Goal: Transaction & Acquisition: Purchase product/service

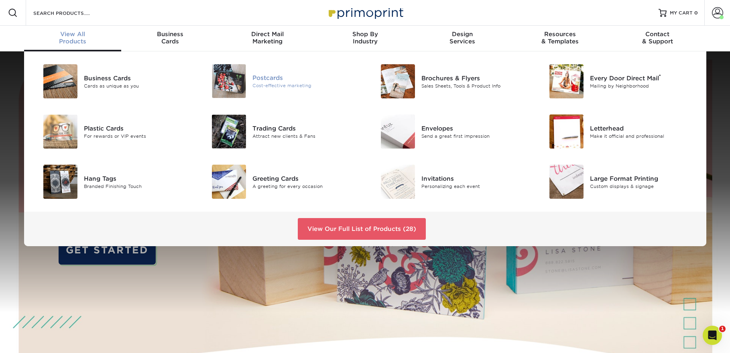
click at [260, 80] on div "Postcards" at bounding box center [305, 77] width 106 height 9
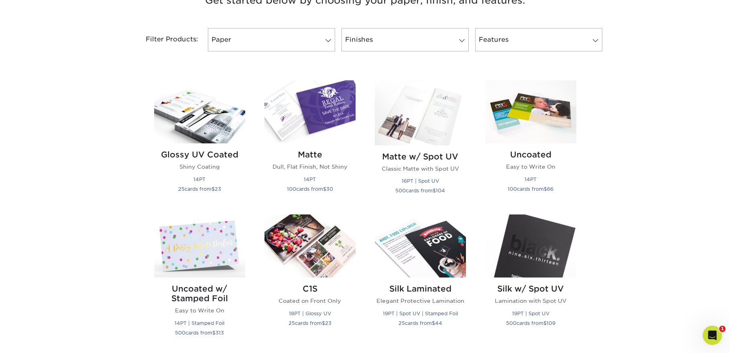
scroll to position [350, 0]
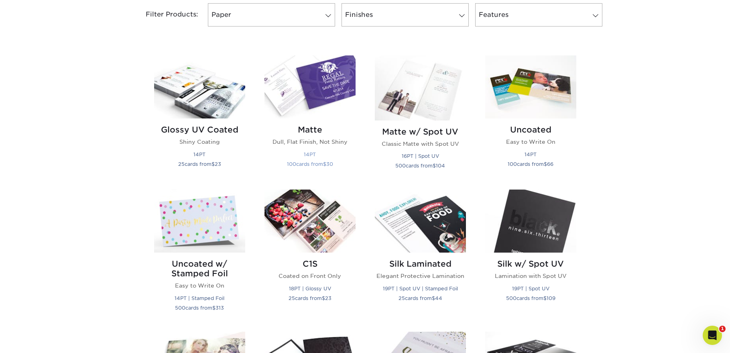
click at [309, 154] on small "14PT" at bounding box center [310, 154] width 12 height 6
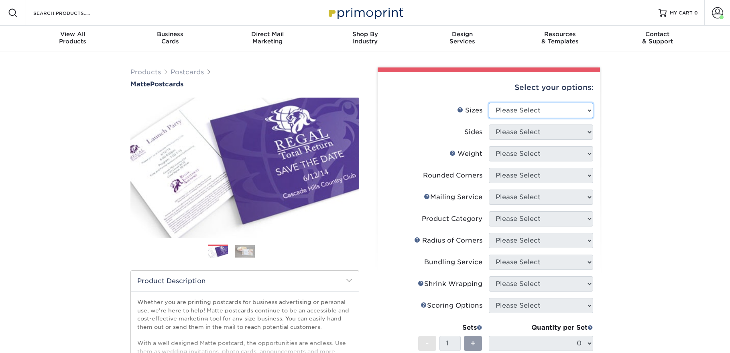
click at [561, 115] on select "Please Select 1.5" x 7" 2" x 4" 2" x 6" 2" x 7" 2" x 8" 2.12" x 5.5" 2.125" x 5…" at bounding box center [541, 110] width 104 height 15
select select "5.00x7.00"
click at [489, 103] on select "Please Select 1.5" x 7" 2" x 4" 2" x 6" 2" x 7" 2" x 8" 2.12" x 5.5" 2.125" x 5…" at bounding box center [541, 110] width 104 height 15
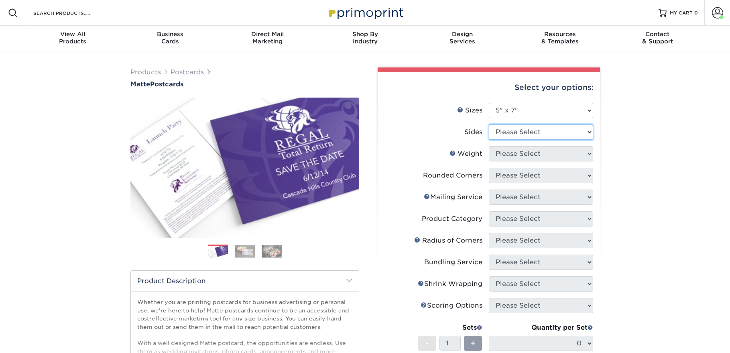
click at [531, 135] on select "Please Select Print Both Sides Print Front Only" at bounding box center [541, 131] width 104 height 15
select select "32d3c223-f82c-492b-b915-ba065a00862f"
click at [489, 124] on select "Please Select Print Both Sides Print Front Only" at bounding box center [541, 131] width 104 height 15
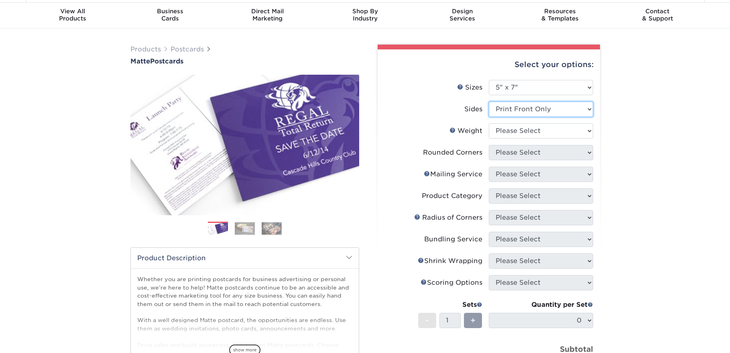
scroll to position [31, 0]
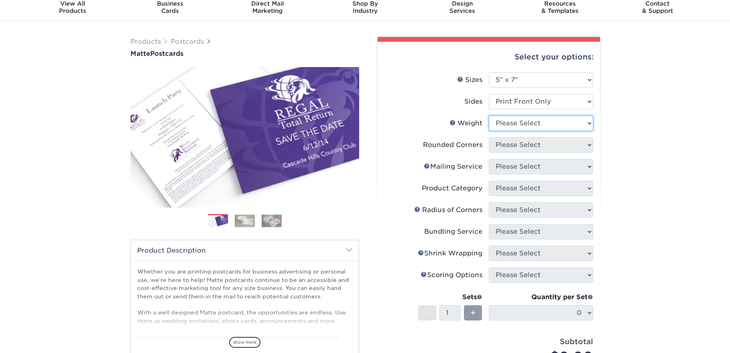
click at [574, 120] on select "Please Select 14PT 16PT" at bounding box center [541, 123] width 104 height 15
select select "14PT"
click at [489, 116] on select "Please Select 14PT 16PT" at bounding box center [541, 123] width 104 height 15
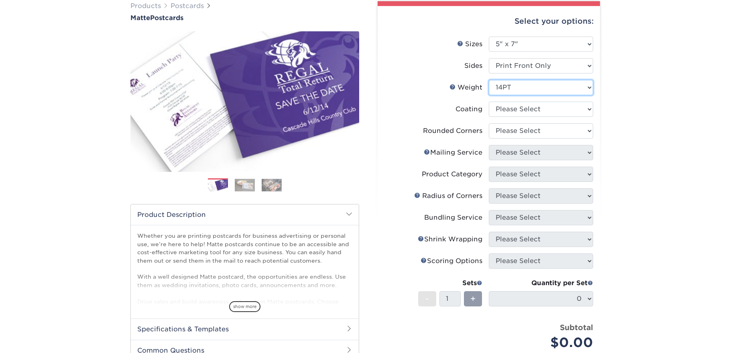
scroll to position [67, 0]
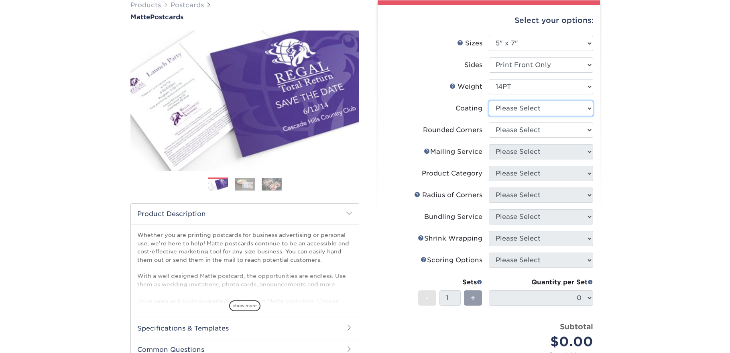
click at [568, 104] on select at bounding box center [541, 108] width 104 height 15
select select "121bb7b5-3b4d-429f-bd8d-bbf80e953313"
click at [489, 101] on select at bounding box center [541, 108] width 104 height 15
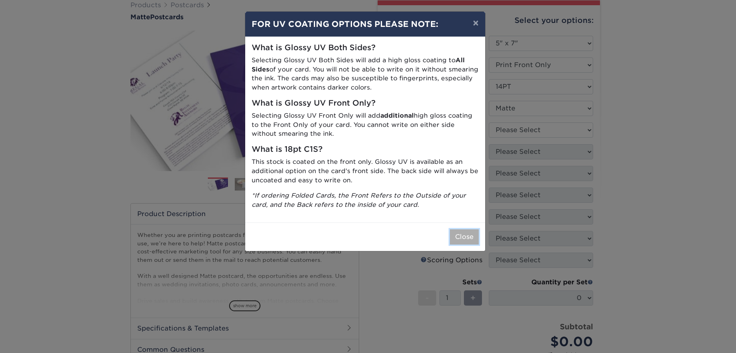
click at [468, 237] on button "Close" at bounding box center [464, 236] width 29 height 15
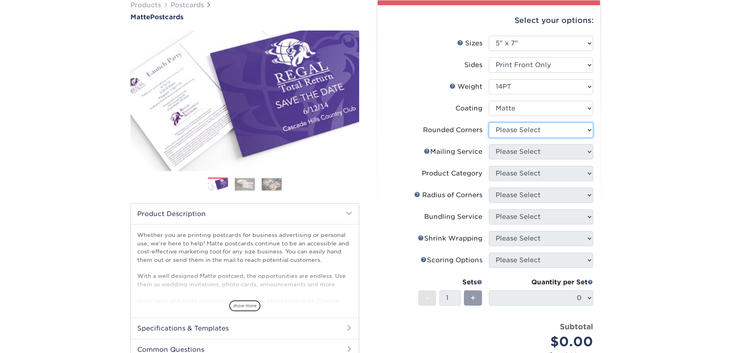
click at [562, 131] on select "Please Select Yes - Round 4 Corners No" at bounding box center [541, 129] width 104 height 15
select select "0"
click at [489, 122] on select "Please Select Yes - Round 4 Corners No" at bounding box center [541, 129] width 104 height 15
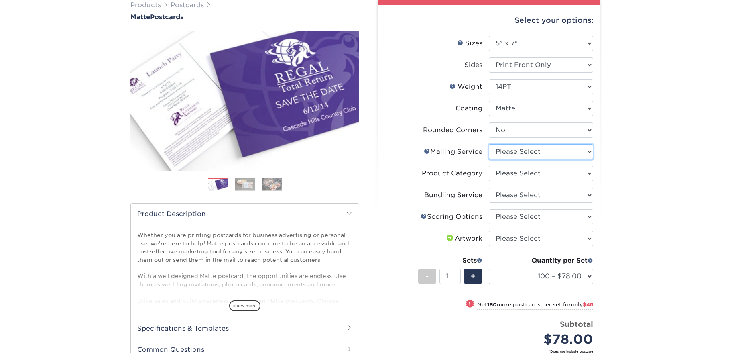
click at [547, 153] on select "Please Select No Direct Mailing Service No, I will mail/stamp/imprint Direct Ma…" at bounding box center [541, 151] width 104 height 15
click at [565, 152] on select "Please Select No Direct Mailing Service No, I will mail/stamp/imprint Direct Ma…" at bounding box center [541, 151] width 104 height 15
select select "3e5e9bdd-d78a-4c28-a41d-fe1407925ca6"
click at [489, 144] on select "Please Select No Direct Mailing Service No, I will mail/stamp/imprint Direct Ma…" at bounding box center [541, 151] width 104 height 15
click at [578, 175] on select "Please Select Postcards" at bounding box center [541, 173] width 104 height 15
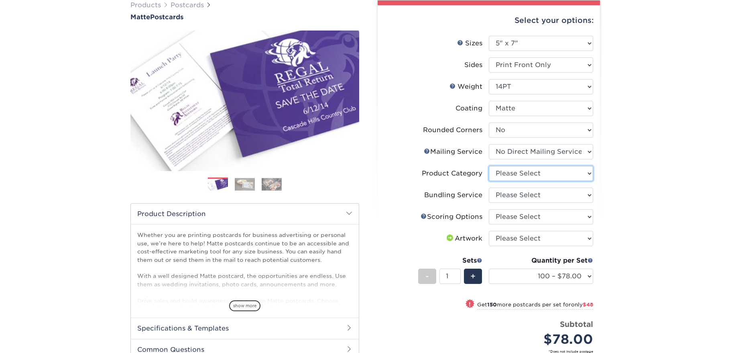
select select "9b7272e0-d6c8-4c3c-8e97-d3a1bcdab858"
click at [489, 166] on select "Please Select Postcards" at bounding box center [541, 173] width 104 height 15
click at [560, 189] on select "Please Select No Bundling Services Yes, Bundles of 50 (+2 Days) Yes, Bundles of…" at bounding box center [541, 194] width 104 height 15
select select "58689abb-25c0-461c-a4c3-a80b627d6649"
click at [489, 187] on select "Please Select No Bundling Services Yes, Bundles of 50 (+2 Days) Yes, Bundles of…" at bounding box center [541, 194] width 104 height 15
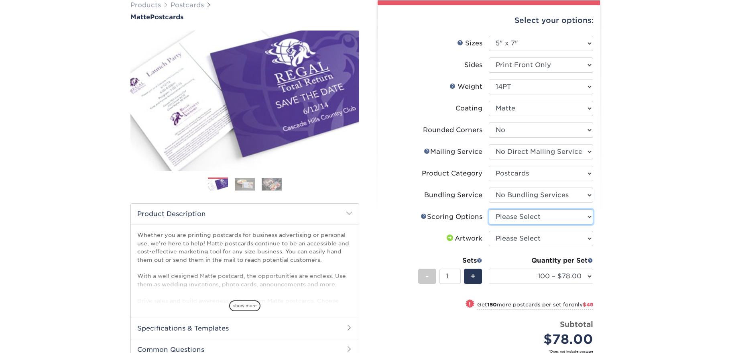
click at [538, 216] on select "Please Select No Scoring One Score" at bounding box center [541, 216] width 104 height 15
select select "16ebe401-5398-422d-8cb0-f3adbb82deb5"
click at [489, 209] on select "Please Select No Scoring One Score" at bounding box center [541, 216] width 104 height 15
click at [545, 237] on select "Please Select I will upload files I need a design - $150" at bounding box center [541, 238] width 104 height 15
select select "upload"
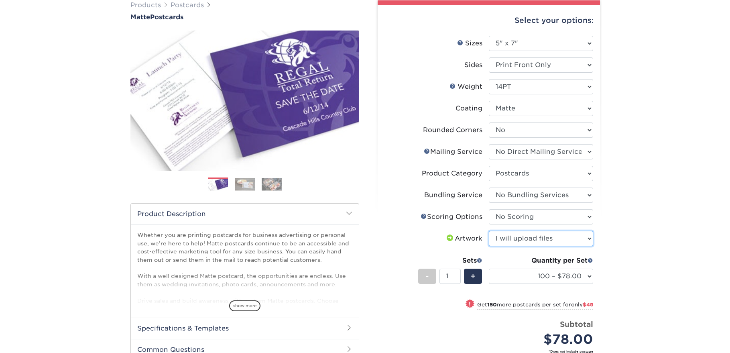
click at [489, 231] on select "Please Select I will upload files I need a design - $150" at bounding box center [541, 238] width 104 height 15
click at [550, 278] on select "100 – $78.00 250 – $126.00 500 – $162.00 1000 – $182.00 2500 – $293.00 5000 – $…" at bounding box center [541, 276] width 104 height 15
click at [489, 269] on select "100 – $78.00 250 – $126.00 500 – $162.00 1000 – $182.00 2500 – $293.00 5000 – $…" at bounding box center [541, 276] width 104 height 15
click at [638, 232] on div "Products Postcards Matte Postcards Next $" at bounding box center [365, 229] width 730 height 490
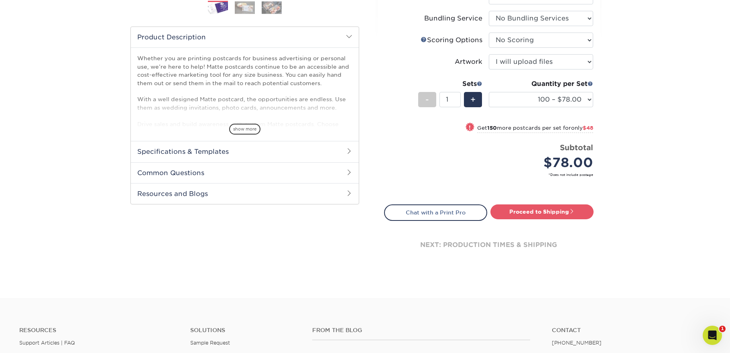
scroll to position [269, 0]
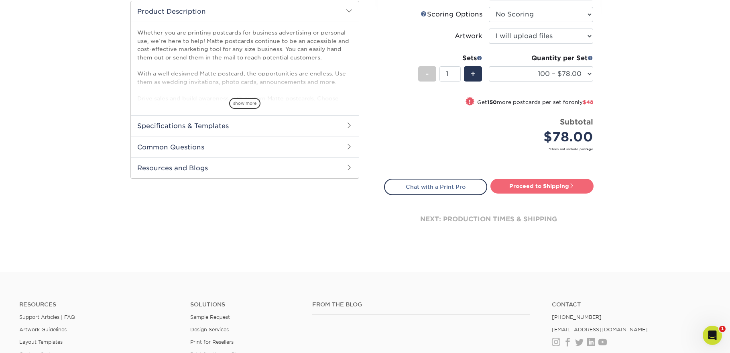
click at [547, 185] on link "Proceed to Shipping" at bounding box center [542, 186] width 103 height 14
type input "Set 1"
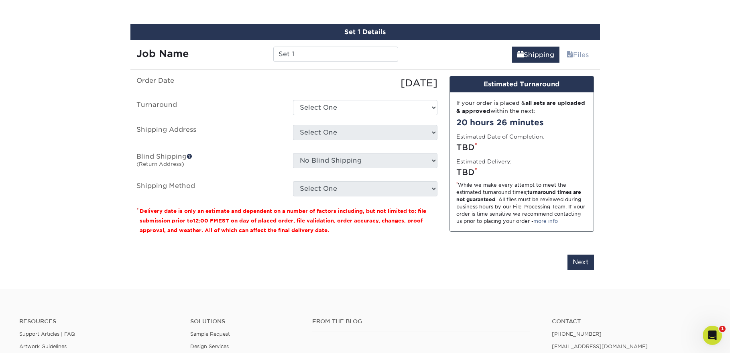
scroll to position [470, 0]
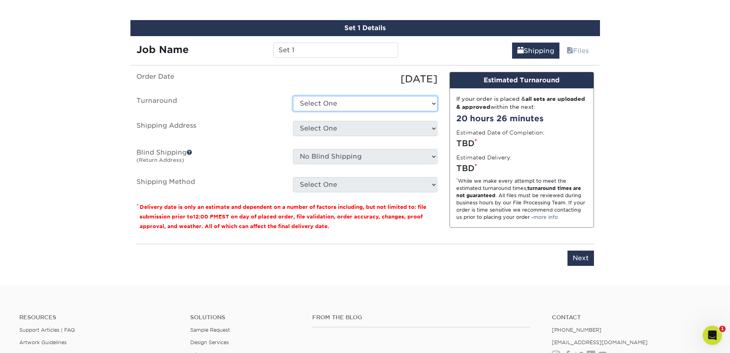
click at [332, 102] on select "Select One 2-4 Business Days 2 Day Next Business Day" at bounding box center [365, 103] width 145 height 15
select select "d0d4b502-c743-4511-8e8d-eed5ac36abdb"
click at [293, 96] on select "Select One 2-4 Business Days 2 Day Next Business Day" at bounding box center [365, 103] width 145 height 15
click at [359, 104] on select "Select One 2-4 Business Days 2 Day Next Business Day" at bounding box center [365, 103] width 145 height 15
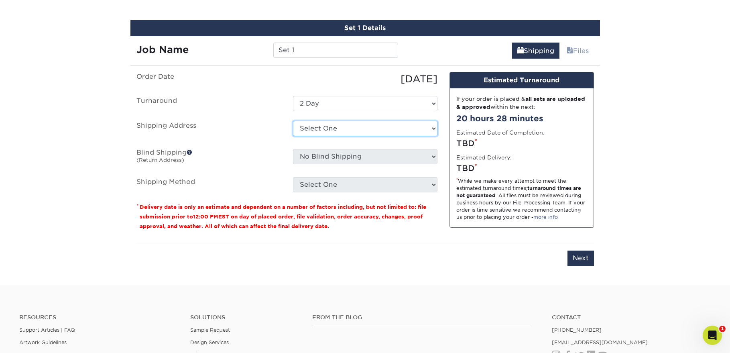
click at [348, 125] on select "Select One Business Cards - Leanne King Carolina Caring Carolina Caring Carolin…" at bounding box center [365, 128] width 145 height 15
select select "139857"
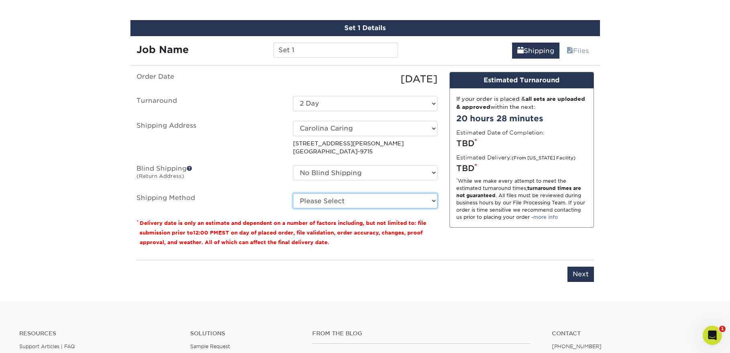
click at [385, 201] on select "Please Select Ground Shipping (+$16.69) 3 Day Shipping Service (+$19.91) 2 Day …" at bounding box center [365, 200] width 145 height 15
select select "03"
click at [293, 193] on select "Please Select Ground Shipping (+$16.69) 3 Day Shipping Service (+$19.91) 2 Day …" at bounding box center [365, 200] width 145 height 15
